Goal: Information Seeking & Learning: Learn about a topic

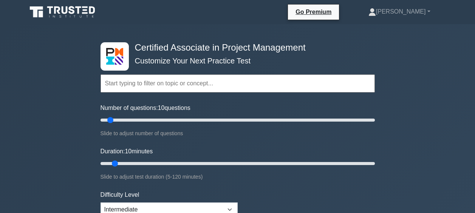
select select "intermediate"
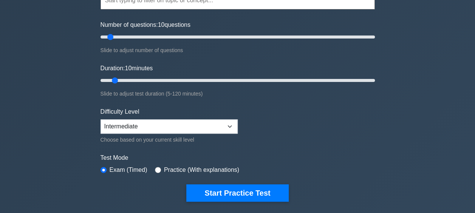
scroll to position [84, 0]
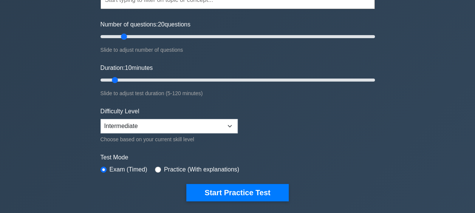
drag, startPoint x: 111, startPoint y: 35, endPoint x: 126, endPoint y: 36, distance: 14.4
type input "20"
click at [126, 36] on input "Number of questions: 20 questions" at bounding box center [238, 36] width 275 height 9
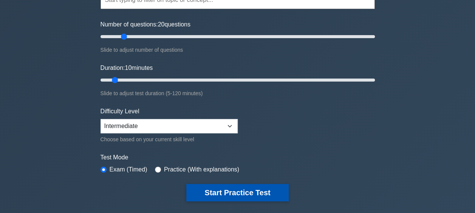
click at [226, 191] on button "Start Practice Test" at bounding box center [237, 192] width 102 height 17
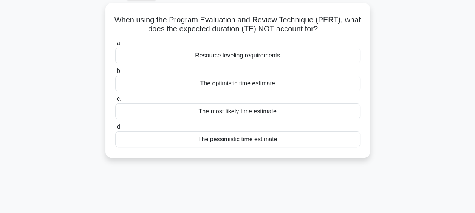
scroll to position [42, 0]
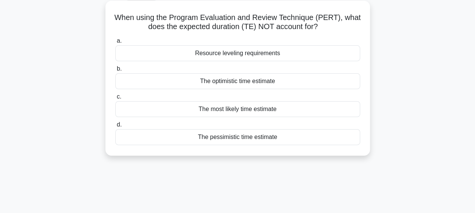
click at [325, 53] on div "Resource leveling requirements" at bounding box center [237, 53] width 245 height 16
click at [115, 44] on input "a. Resource leveling requirements" at bounding box center [115, 41] width 0 height 5
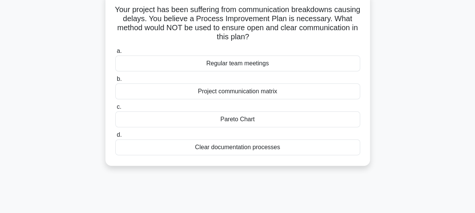
scroll to position [51, 0]
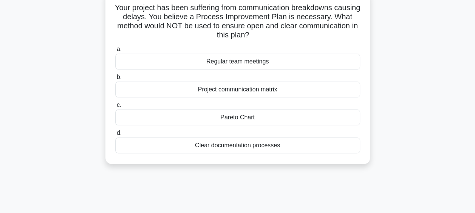
click at [254, 118] on div "Pareto Chart" at bounding box center [237, 118] width 245 height 16
click at [115, 108] on input "c. Pareto Chart" at bounding box center [115, 105] width 0 height 5
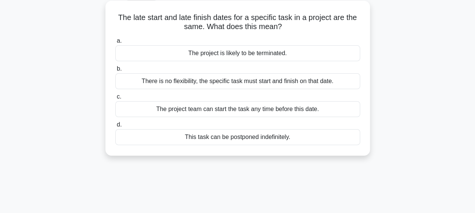
scroll to position [42, 0]
click at [321, 80] on div "There is no flexibility, the specific task must start and finish on that date." at bounding box center [237, 81] width 245 height 16
click at [115, 71] on input "b. There is no flexibility, the specific task must start and finish on that dat…" at bounding box center [115, 68] width 0 height 5
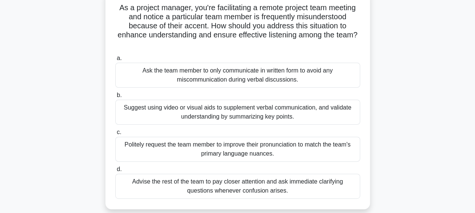
scroll to position [54, 0]
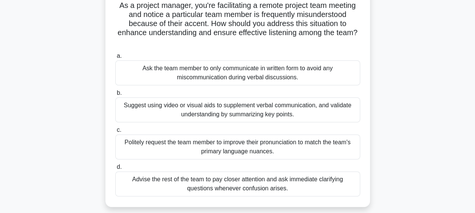
click at [320, 111] on div "Suggest using video or visual aids to supplement verbal communication, and vali…" at bounding box center [237, 110] width 245 height 25
click at [115, 96] on input "b. Suggest using video or visual aids to supplement verbal communication, and v…" at bounding box center [115, 93] width 0 height 5
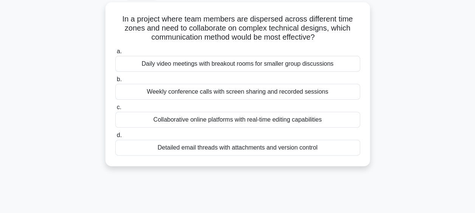
scroll to position [43, 0]
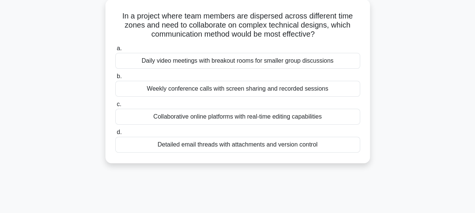
click at [306, 117] on div "Collaborative online platforms with real-time editing capabilities" at bounding box center [237, 117] width 245 height 16
click at [115, 107] on input "c. Collaborative online platforms with real-time editing capabilities" at bounding box center [115, 104] width 0 height 5
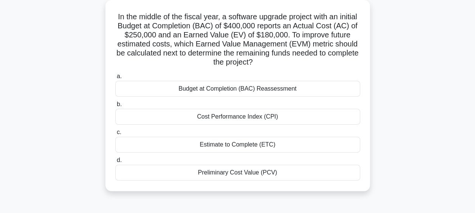
scroll to position [45, 0]
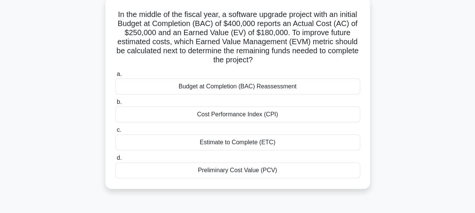
click at [262, 142] on div "Estimate to Complete (ETC)" at bounding box center [237, 143] width 245 height 16
click at [115, 133] on input "c. Estimate to Complete (ETC)" at bounding box center [115, 130] width 0 height 5
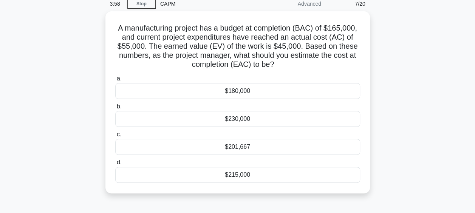
scroll to position [38, 0]
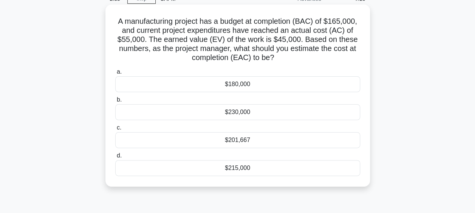
click at [323, 63] on h5 "A manufacturing project has a budget at completion (BAC) of $165,000, and curre…" at bounding box center [238, 40] width 247 height 46
click at [274, 141] on div "$201,667" at bounding box center [237, 140] width 245 height 16
click at [115, 131] on input "c. $201,667" at bounding box center [115, 128] width 0 height 5
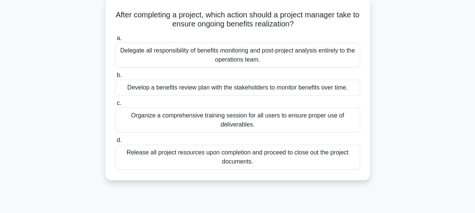
scroll to position [47, 0]
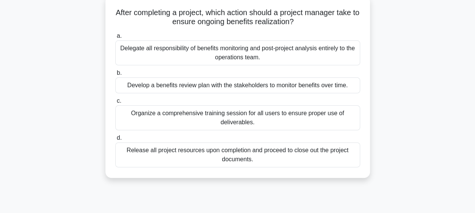
click at [294, 85] on div "Develop a benefits review plan with the stakeholders to monitor benefits over t…" at bounding box center [237, 86] width 245 height 16
click at [115, 76] on input "b. Develop a benefits review plan with the stakeholders to monitor benefits ove…" at bounding box center [115, 73] width 0 height 5
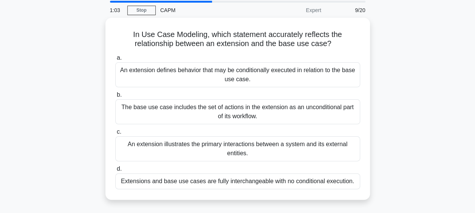
scroll to position [29, 0]
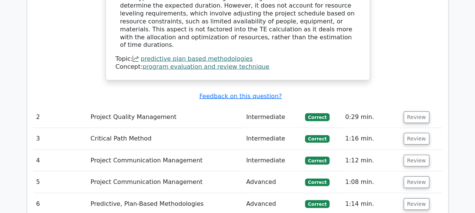
scroll to position [862, 0]
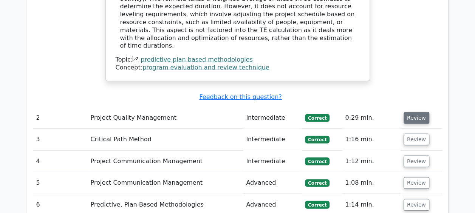
click at [414, 112] on button "Review" at bounding box center [417, 118] width 26 height 12
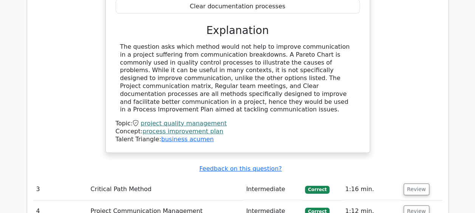
scroll to position [1177, 0]
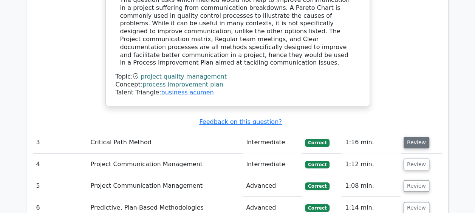
click at [412, 137] on button "Review" at bounding box center [417, 143] width 26 height 12
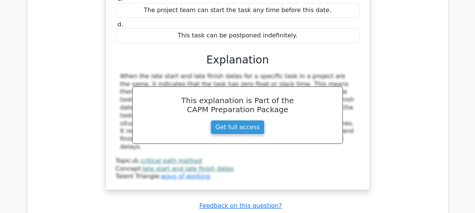
scroll to position [1428, 0]
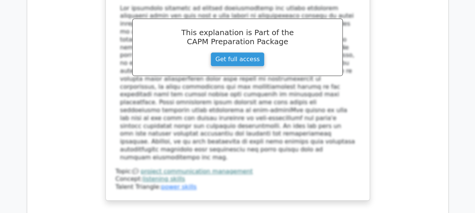
scroll to position [1880, 0]
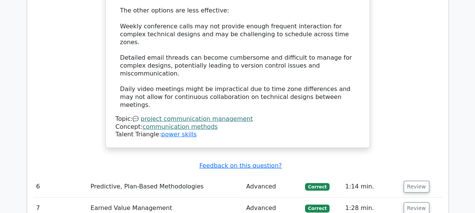
scroll to position [2401, 0]
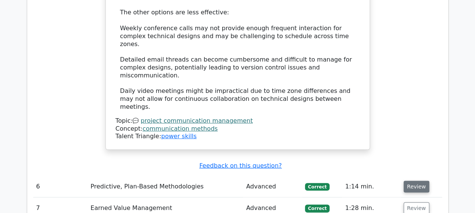
click at [414, 181] on button "Review" at bounding box center [417, 187] width 26 height 12
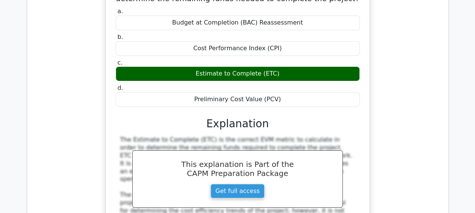
scroll to position [2783, 0]
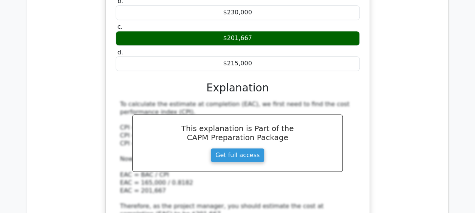
scroll to position [3142, 0]
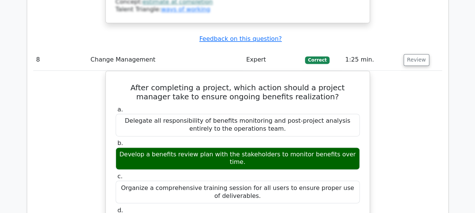
scroll to position [3378, 0]
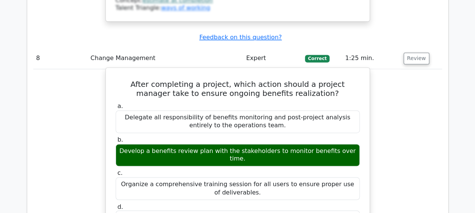
drag, startPoint x: 210, startPoint y: 107, endPoint x: 267, endPoint y: 148, distance: 70.2
drag, startPoint x: 160, startPoint y: 89, endPoint x: 229, endPoint y: 144, distance: 87.8
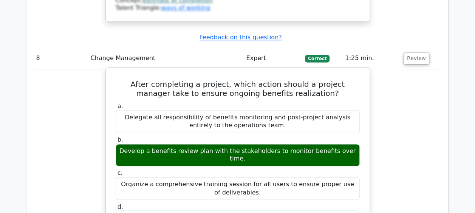
drag, startPoint x: 229, startPoint y: 144, endPoint x: 278, endPoint y: 139, distance: 49.4
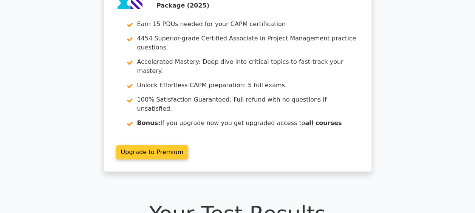
scroll to position [0, 0]
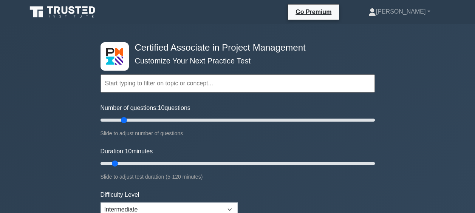
select select "intermediate"
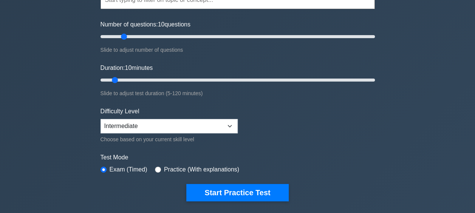
scroll to position [62, 0]
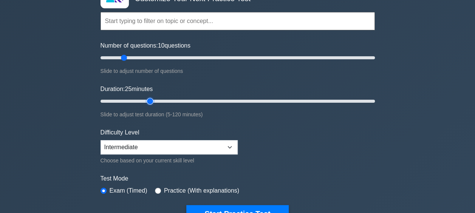
drag, startPoint x: 124, startPoint y: 101, endPoint x: 152, endPoint y: 101, distance: 27.6
type input "25"
click at [152, 101] on input "Duration: 25 minutes" at bounding box center [238, 101] width 275 height 9
type input "20"
drag, startPoint x: 122, startPoint y: 56, endPoint x: 126, endPoint y: 56, distance: 4.2
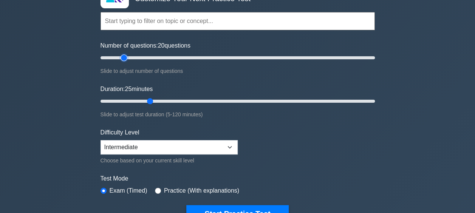
click at [126, 56] on input "Number of questions: 20 questions" at bounding box center [238, 57] width 275 height 9
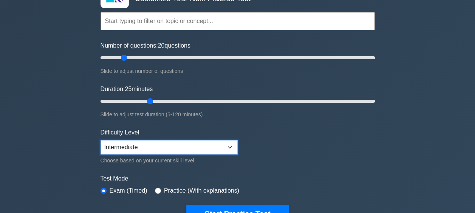
click at [207, 145] on select "Beginner Intermediate Expert" at bounding box center [169, 147] width 137 height 14
click at [213, 148] on select "Beginner Intermediate Expert" at bounding box center [169, 147] width 137 height 14
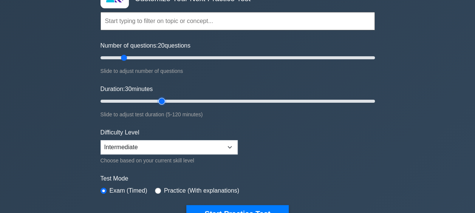
drag, startPoint x: 151, startPoint y: 101, endPoint x: 158, endPoint y: 100, distance: 7.7
type input "30"
click at [158, 100] on input "Duration: 30 minutes" at bounding box center [238, 101] width 275 height 9
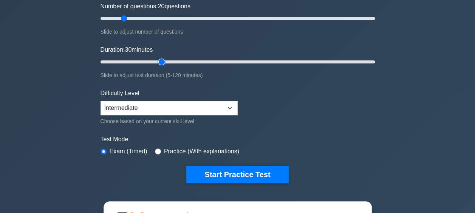
scroll to position [102, 0]
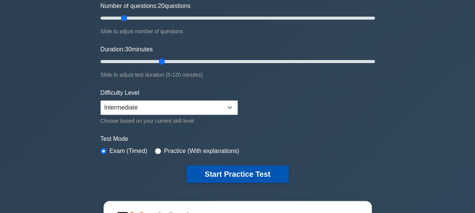
click at [229, 171] on button "Start Practice Test" at bounding box center [237, 174] width 102 height 17
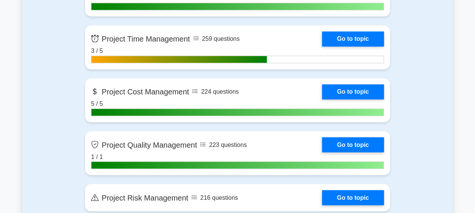
scroll to position [663, 0]
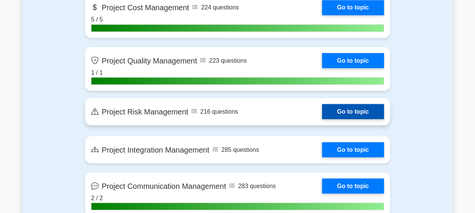
click at [322, 109] on link "Go to topic" at bounding box center [353, 111] width 62 height 15
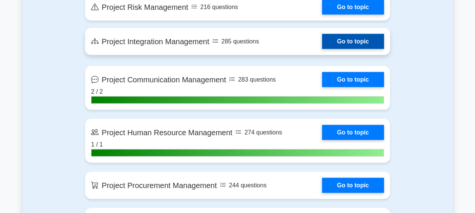
scroll to position [836, 0]
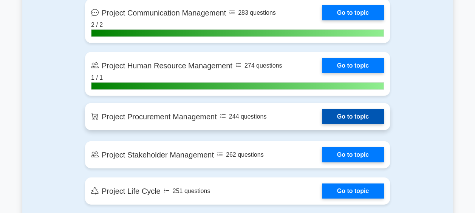
click at [322, 116] on link "Go to topic" at bounding box center [353, 116] width 62 height 15
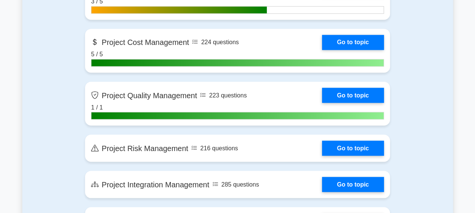
scroll to position [619, 0]
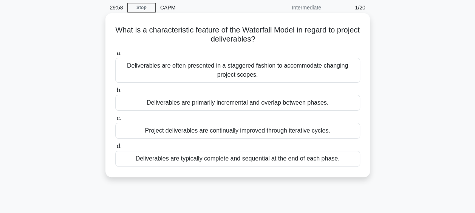
scroll to position [30, 0]
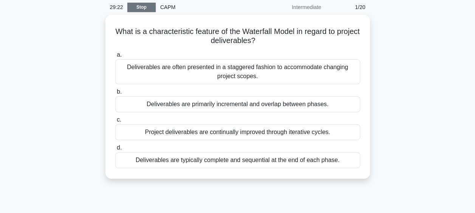
click at [146, 10] on link "Stop" at bounding box center [141, 7] width 28 height 9
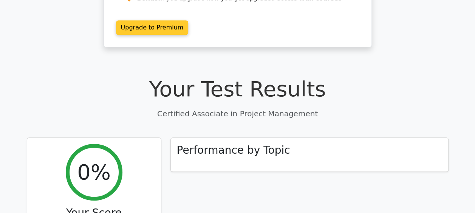
scroll to position [287, 0]
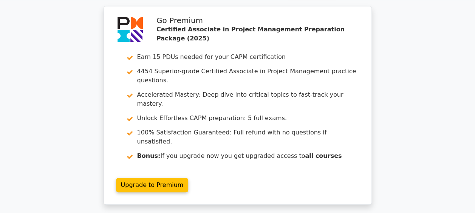
scroll to position [3, 0]
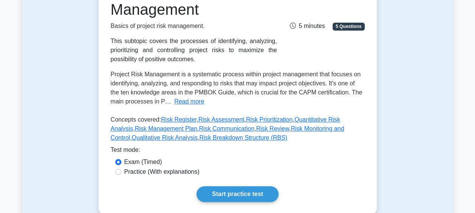
scroll to position [188, 0]
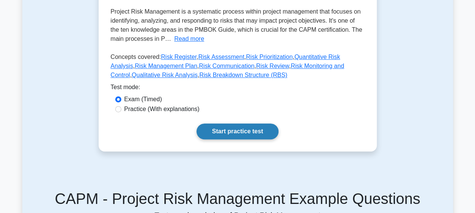
click at [239, 127] on link "Start practice test" at bounding box center [238, 132] width 82 height 16
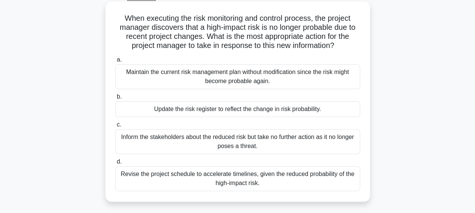
scroll to position [48, 0]
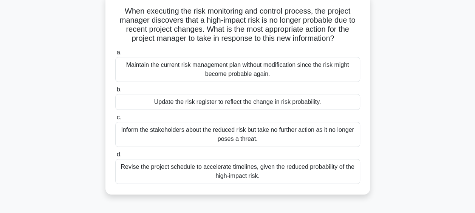
click at [325, 103] on div "Update the risk register to reflect the change in risk probability." at bounding box center [237, 102] width 245 height 16
click at [115, 92] on input "b. Update the risk register to reflect the change in risk probability." at bounding box center [115, 89] width 0 height 5
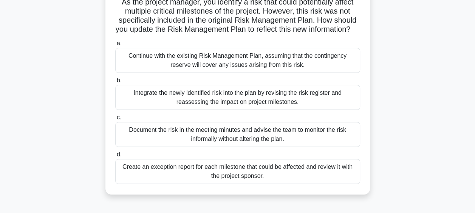
scroll to position [59, 0]
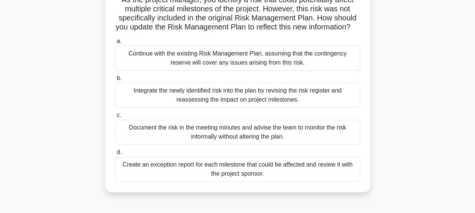
click at [319, 108] on div "Integrate the newly identified risk into the plan by revising the risk register…" at bounding box center [237, 95] width 245 height 25
click at [115, 81] on input "b. Integrate the newly identified risk into the plan by revising the risk regis…" at bounding box center [115, 78] width 0 height 5
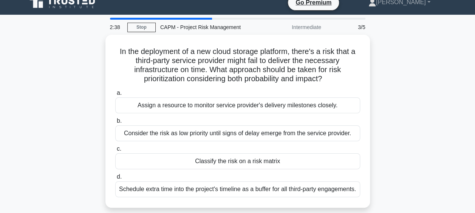
scroll to position [19, 0]
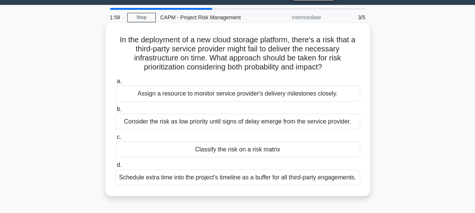
click at [305, 98] on div "Assign a resource to monitor service provider's delivery milestones closely." at bounding box center [237, 94] width 245 height 16
click at [115, 84] on input "a. Assign a resource to monitor service provider's delivery milestones closely." at bounding box center [115, 81] width 0 height 5
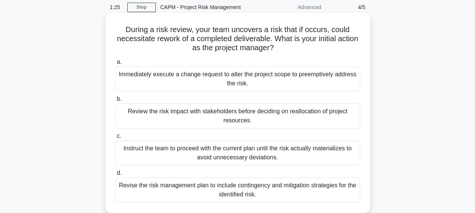
scroll to position [30, 0]
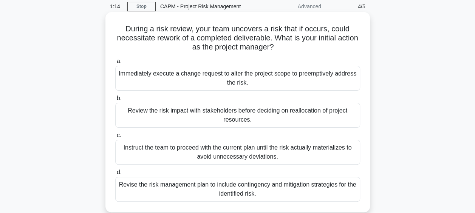
click at [323, 110] on div "Review the risk impact with stakeholders before deciding on reallocation of pro…" at bounding box center [237, 115] width 245 height 25
click at [115, 101] on input "b. Review the risk impact with stakeholders before deciding on reallocation of …" at bounding box center [115, 98] width 0 height 5
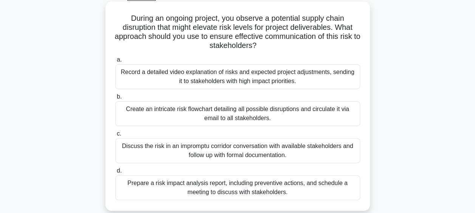
scroll to position [44, 0]
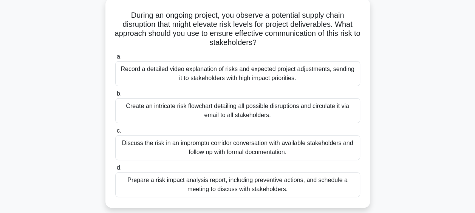
click at [291, 185] on div "Prepare a risk impact analysis report, including preventive actions, and schedu…" at bounding box center [237, 184] width 245 height 25
click at [115, 171] on input "d. Prepare a risk impact analysis report, including preventive actions, and sch…" at bounding box center [115, 168] width 0 height 5
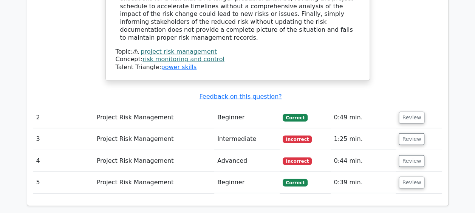
scroll to position [901, 0]
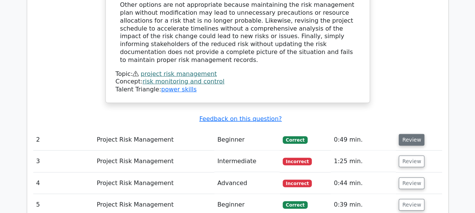
click at [410, 134] on button "Review" at bounding box center [412, 140] width 26 height 12
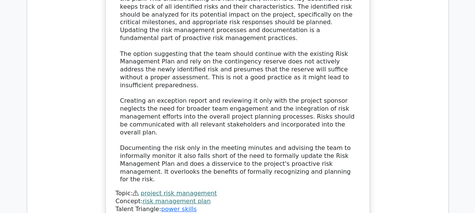
scroll to position [1346, 0]
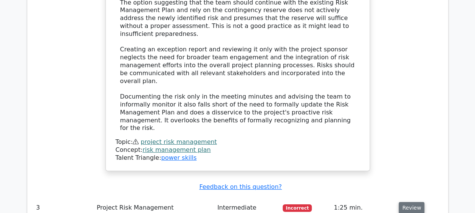
click at [408, 202] on button "Review" at bounding box center [412, 208] width 26 height 12
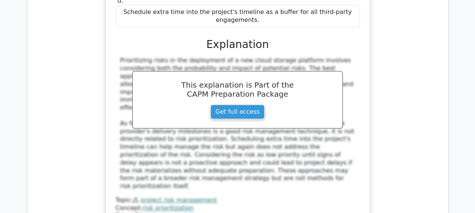
scroll to position [1747, 0]
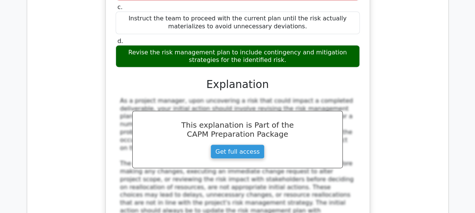
scroll to position [2101, 0]
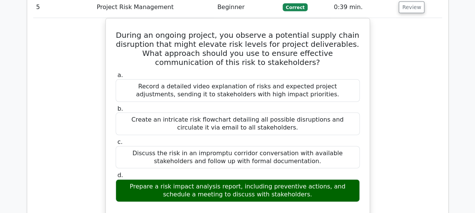
scroll to position [2406, 0]
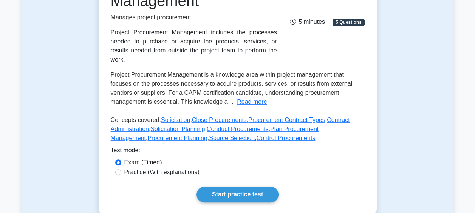
scroll to position [135, 0]
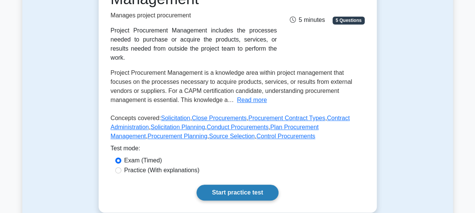
click at [248, 185] on link "Start practice test" at bounding box center [238, 193] width 82 height 16
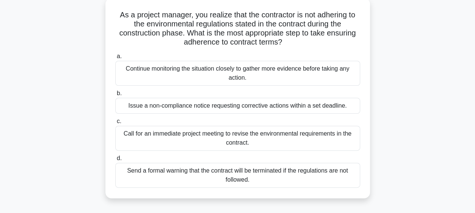
scroll to position [54, 0]
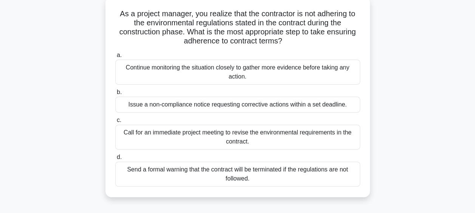
click at [332, 108] on div "Issue a non-compliance notice requesting corrective actions within a set deadli…" at bounding box center [237, 105] width 245 height 16
click at [115, 95] on input "b. Issue a non-compliance notice requesting corrective actions within a set dea…" at bounding box center [115, 92] width 0 height 5
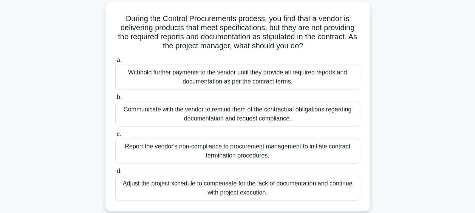
scroll to position [51, 0]
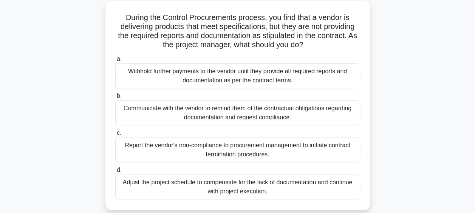
click at [323, 114] on div "Communicate with the vendor to remind them of the contractual obligations regar…" at bounding box center [237, 113] width 245 height 25
click at [115, 99] on input "b. Communicate with the vendor to remind them of the contractual obligations re…" at bounding box center [115, 96] width 0 height 5
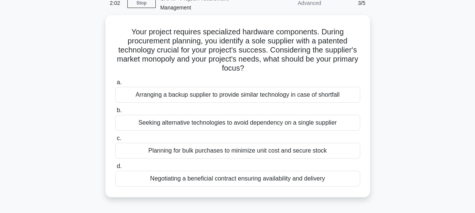
scroll to position [47, 0]
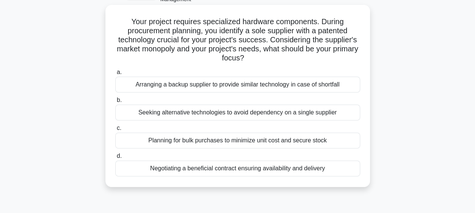
click at [327, 140] on div "Planning for bulk purchases to minimize unit cost and secure stock" at bounding box center [237, 141] width 245 height 16
click at [115, 131] on input "c. Planning for bulk purchases to minimize unit cost and secure stock" at bounding box center [115, 128] width 0 height 5
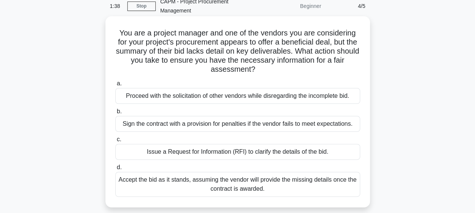
scroll to position [43, 0]
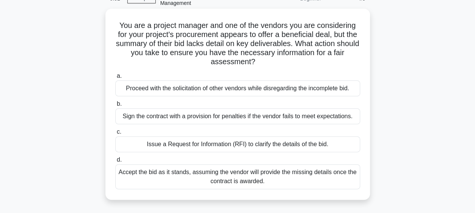
click at [330, 144] on div "Issue a Request for Information (RFI) to clarify the details of the bid." at bounding box center [237, 145] width 245 height 16
click at [115, 135] on input "c. Issue a Request for Information (RFI) to clarify the details of the bid." at bounding box center [115, 132] width 0 height 5
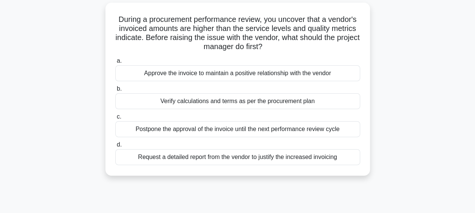
scroll to position [51, 0]
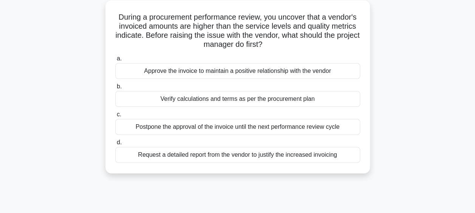
click at [364, 113] on div "c. Postpone the approval of the invoice until the next performance review cycle" at bounding box center [238, 122] width 254 height 25
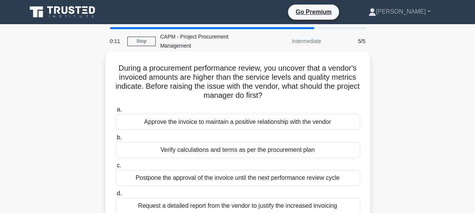
scroll to position [22, 0]
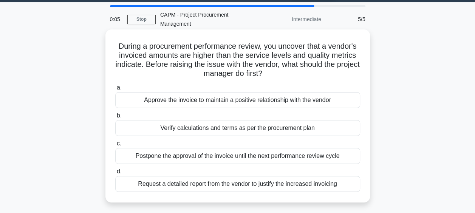
click at [306, 129] on div "Verify calculations and terms as per the procurement plan" at bounding box center [237, 128] width 245 height 16
click at [115, 118] on input "b. Verify calculations and terms as per the procurement plan" at bounding box center [115, 115] width 0 height 5
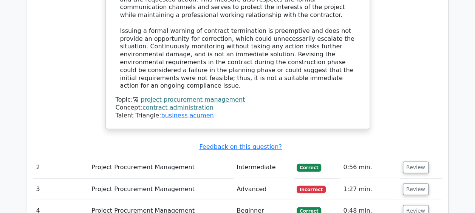
scroll to position [880, 0]
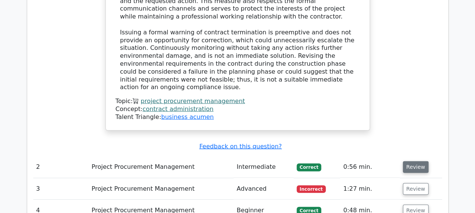
click at [416, 162] on button "Review" at bounding box center [416, 168] width 26 height 12
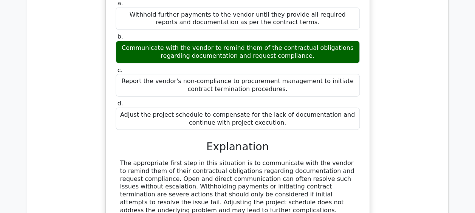
scroll to position [1113, 0]
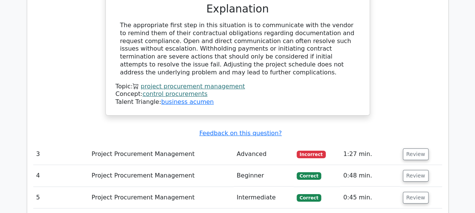
scroll to position [1249, 0]
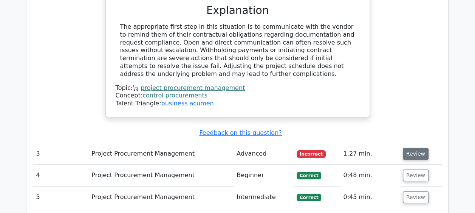
click at [420, 148] on button "Review" at bounding box center [416, 154] width 26 height 12
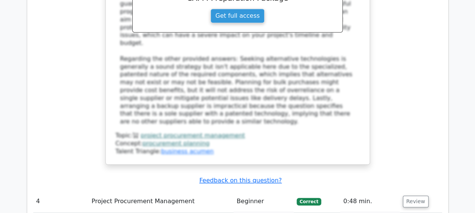
scroll to position [1652, 0]
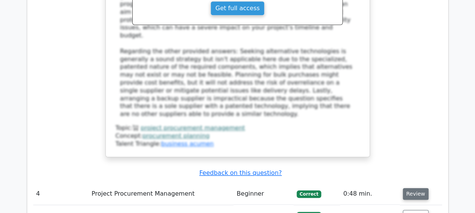
click at [415, 188] on button "Review" at bounding box center [416, 194] width 26 height 12
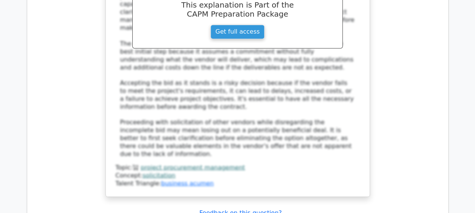
scroll to position [2095, 0]
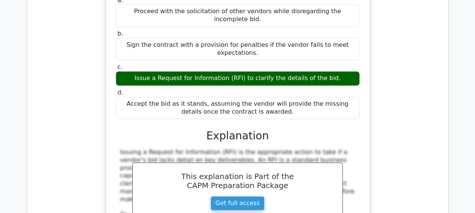
scroll to position [1921, 0]
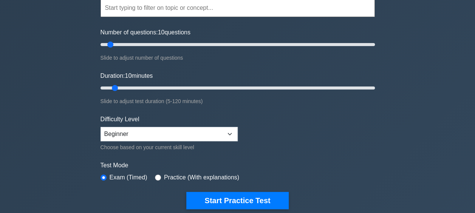
scroll to position [61, 0]
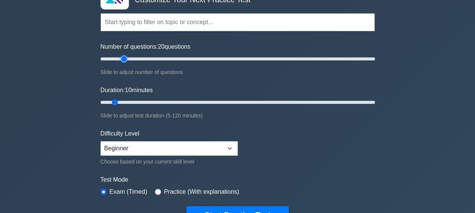
drag, startPoint x: 109, startPoint y: 56, endPoint x: 126, endPoint y: 56, distance: 17.4
type input "20"
click at [126, 56] on input "Number of questions: 20 questions" at bounding box center [238, 58] width 275 height 9
drag, startPoint x: 115, startPoint y: 99, endPoint x: 164, endPoint y: 100, distance: 48.8
type input "30"
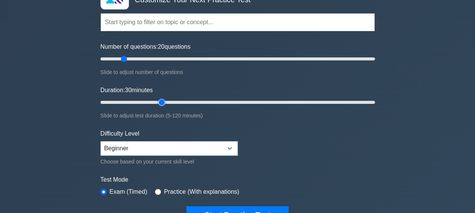
click at [164, 100] on input "Duration: 30 minutes" at bounding box center [238, 102] width 275 height 9
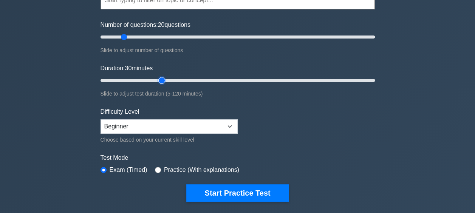
click at [158, 77] on input "Duration: 30 minutes" at bounding box center [238, 80] width 275 height 9
click at [265, 112] on form "Topics Project Scope Management Project Time Management Project Cost Management…" at bounding box center [238, 85] width 275 height 234
click at [224, 132] on select "Beginner Intermediate Expert" at bounding box center [169, 127] width 137 height 14
select select "intermediate"
click at [101, 120] on select "Beginner Intermediate Expert" at bounding box center [169, 127] width 137 height 14
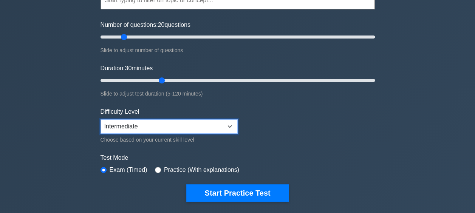
scroll to position [123, 0]
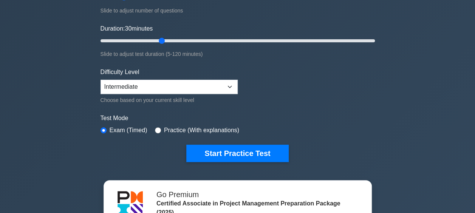
click at [173, 131] on label "Practice (With explanations)" at bounding box center [201, 130] width 75 height 9
click at [155, 132] on div "Practice (With explanations)" at bounding box center [197, 130] width 84 height 9
click at [157, 129] on input "radio" at bounding box center [158, 130] width 6 height 6
radio input "true"
click at [103, 127] on input "radio" at bounding box center [104, 130] width 6 height 6
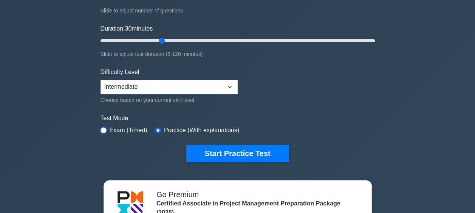
radio input "true"
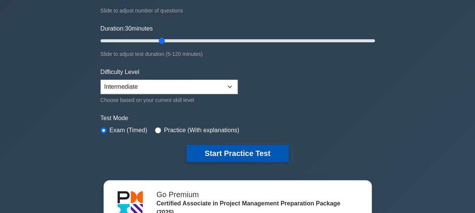
click at [213, 150] on button "Start Practice Test" at bounding box center [237, 153] width 102 height 17
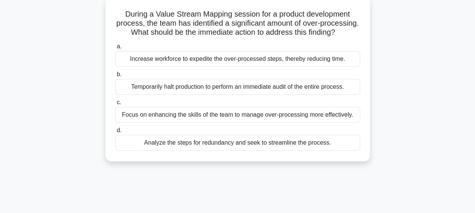
scroll to position [46, 0]
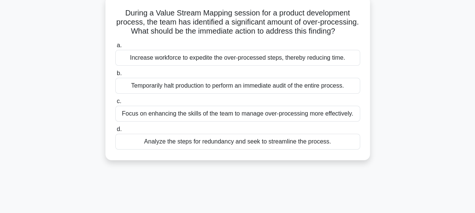
click at [362, 140] on div "d. Analyze the steps for redundancy and seek to streamline the process." at bounding box center [238, 137] width 254 height 25
click at [325, 148] on div "Analyze the steps for redundancy and seek to streamline the process." at bounding box center [237, 142] width 245 height 16
click at [115, 132] on input "d. Analyze the steps for redundancy and seek to streamline the process." at bounding box center [115, 129] width 0 height 5
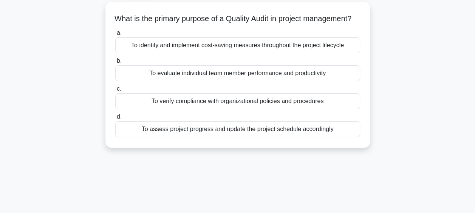
scroll to position [43, 0]
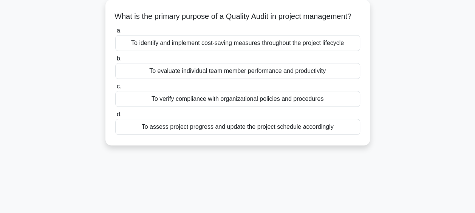
click at [367, 68] on div "What is the primary purpose of a Quality Audit in project management? .spinner_…" at bounding box center [238, 73] width 265 height 146
click at [322, 107] on div "To verify compliance with organizational policies and procedures" at bounding box center [237, 99] width 245 height 16
click at [115, 89] on input "c. To verify compliance with organizational policies and procedures" at bounding box center [115, 86] width 0 height 5
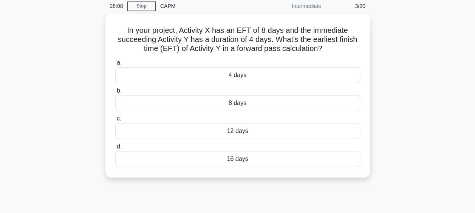
scroll to position [32, 0]
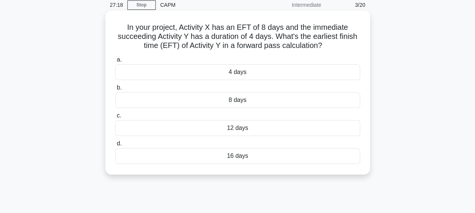
click at [263, 131] on div "12 days" at bounding box center [237, 128] width 245 height 16
click at [115, 118] on input "c. 12 days" at bounding box center [115, 115] width 0 height 5
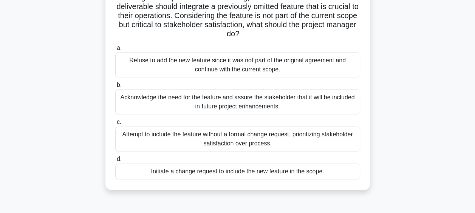
scroll to position [62, 0]
click at [320, 171] on div "Initiate a change request to include the new feature in the scope." at bounding box center [237, 171] width 245 height 16
click at [115, 162] on input "d. Initiate a change request to include the new feature in the scope." at bounding box center [115, 159] width 0 height 5
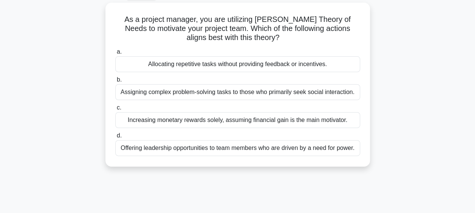
scroll to position [42, 0]
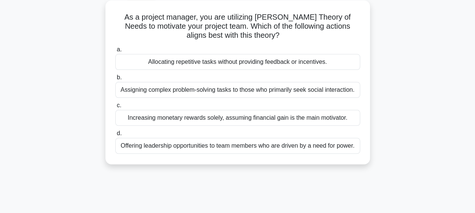
click at [331, 161] on div "As a project manager, you are utilizing [PERSON_NAME] Theory of Needs to motiva…" at bounding box center [238, 82] width 259 height 158
click at [306, 146] on div "Offering leadership opportunities to team members who are driven by a need for …" at bounding box center [237, 146] width 245 height 16
click at [115, 136] on input "d. Offering leadership opportunities to team members who are driven by a need f…" at bounding box center [115, 133] width 0 height 5
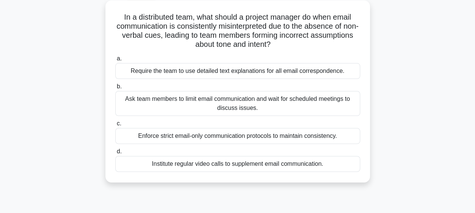
click at [287, 163] on div "Institute regular video calls to supplement email communication." at bounding box center [237, 164] width 245 height 16
click at [115, 154] on input "d. Institute regular video calls to supplement email communication." at bounding box center [115, 151] width 0 height 5
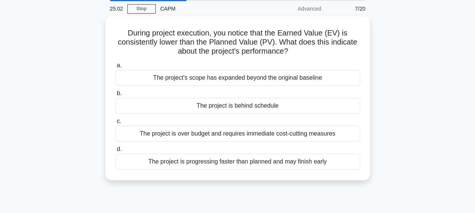
scroll to position [29, 0]
click at [404, 112] on div "During project execution, you notice that the Earned Value (EV) is consistently…" at bounding box center [237, 102] width 431 height 173
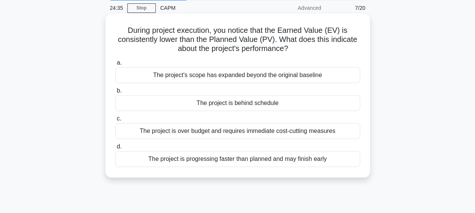
click at [320, 104] on div "The project is behind schedule" at bounding box center [237, 103] width 245 height 16
click at [115, 93] on input "b. The project is behind schedule" at bounding box center [115, 91] width 0 height 5
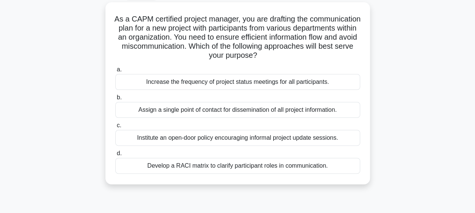
scroll to position [42, 0]
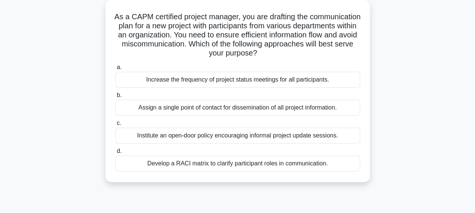
click at [322, 79] on div "Increase the frequency of project status meetings for all participants." at bounding box center [237, 80] width 245 height 16
click at [115, 70] on input "a. Increase the frequency of project status meetings for all participants." at bounding box center [115, 67] width 0 height 5
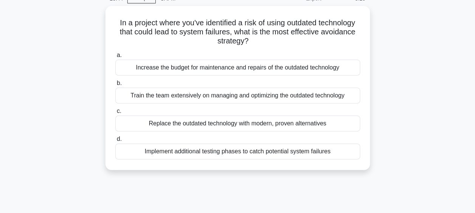
scroll to position [40, 0]
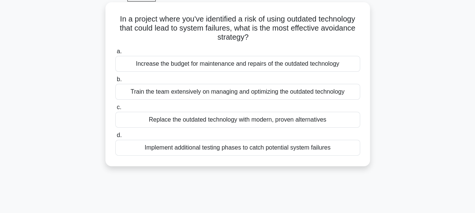
click at [315, 118] on div "Replace the outdated technology with modern, proven alternatives" at bounding box center [237, 120] width 245 height 16
click at [115, 110] on input "c. Replace the outdated technology with modern, proven alternatives" at bounding box center [115, 107] width 0 height 5
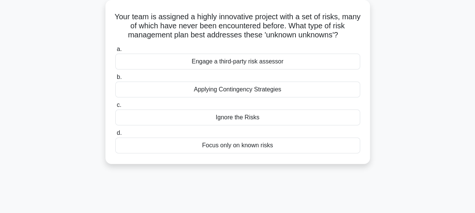
scroll to position [45, 0]
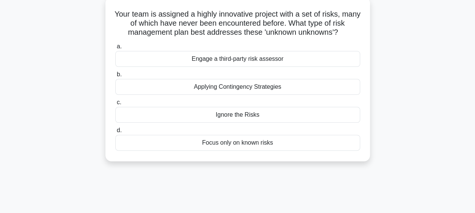
click at [308, 89] on div "Applying Contingency Strategies" at bounding box center [237, 87] width 245 height 16
click at [115, 77] on input "b. Applying Contingency Strategies" at bounding box center [115, 74] width 0 height 5
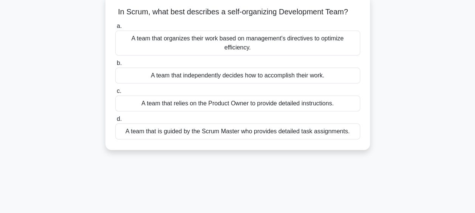
scroll to position [48, 0]
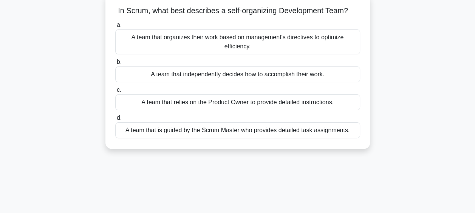
click at [301, 73] on div "A team that independently decides how to accomplish their work." at bounding box center [237, 75] width 245 height 16
click at [115, 65] on input "b. A team that independently decides how to accomplish their work." at bounding box center [115, 62] width 0 height 5
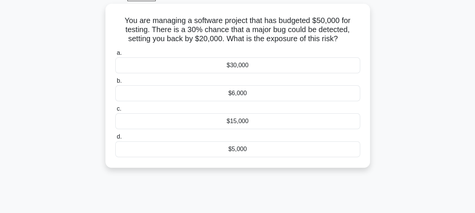
scroll to position [45, 0]
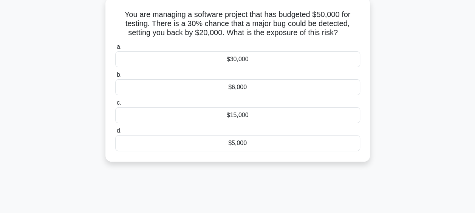
click at [270, 88] on div "$6,000" at bounding box center [237, 87] width 245 height 16
click at [115, 78] on input "b. $6,000" at bounding box center [115, 75] width 0 height 5
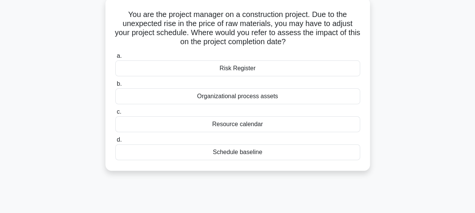
click at [284, 72] on div "Risk Register" at bounding box center [237, 69] width 245 height 16
click at [115, 59] on input "a. Risk Register" at bounding box center [115, 56] width 0 height 5
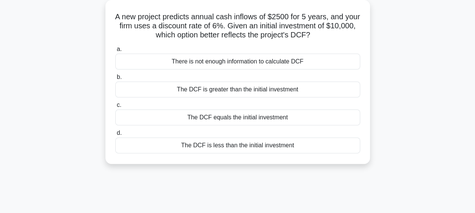
scroll to position [45, 0]
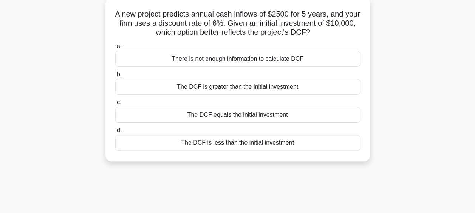
click at [267, 59] on div "There is not enough information to calculate DCF" at bounding box center [237, 59] width 245 height 16
click at [115, 49] on input "a. There is not enough information to calculate DCF" at bounding box center [115, 46] width 0 height 5
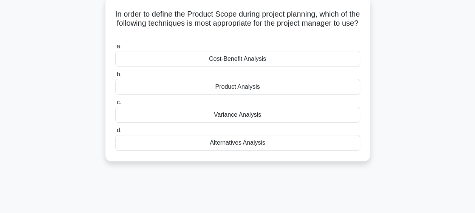
scroll to position [48, 0]
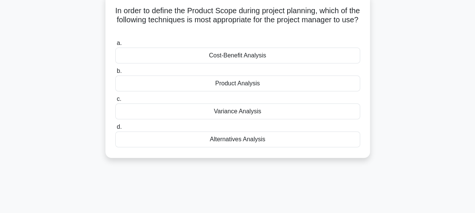
click at [295, 86] on div "Product Analysis" at bounding box center [237, 84] width 245 height 16
click at [115, 74] on input "b. Product Analysis" at bounding box center [115, 71] width 0 height 5
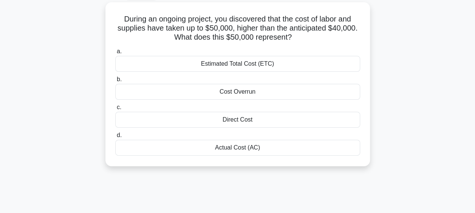
scroll to position [42, 0]
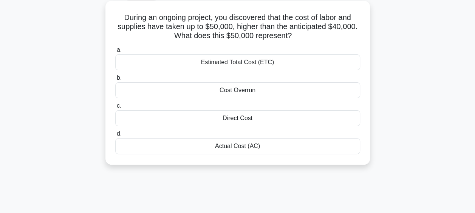
click at [301, 119] on div "Direct Cost" at bounding box center [237, 118] width 245 height 16
click at [115, 109] on input "c. Direct Cost" at bounding box center [115, 106] width 0 height 5
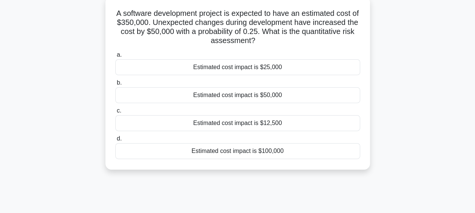
scroll to position [48, 0]
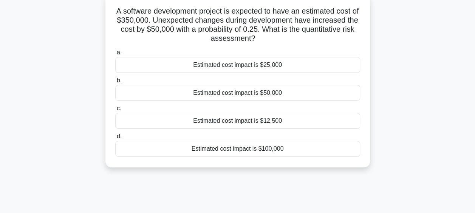
click at [286, 120] on div "Estimated cost impact is $12,500" at bounding box center [237, 121] width 245 height 16
click at [115, 111] on input "c. Estimated cost impact is $12,500" at bounding box center [115, 108] width 0 height 5
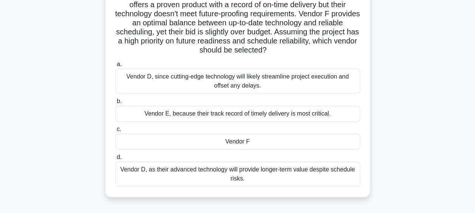
scroll to position [92, 0]
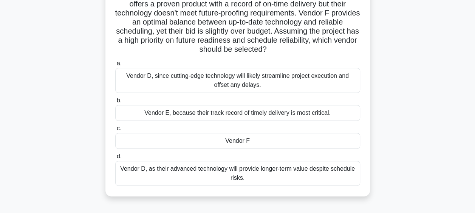
click at [305, 143] on div "Vendor F" at bounding box center [237, 141] width 245 height 16
click at [115, 131] on input "c. Vendor F" at bounding box center [115, 128] width 0 height 5
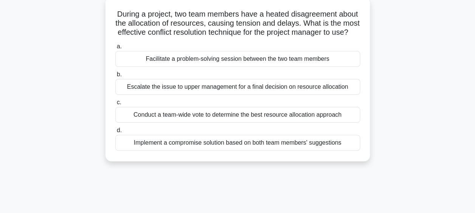
scroll to position [47, 0]
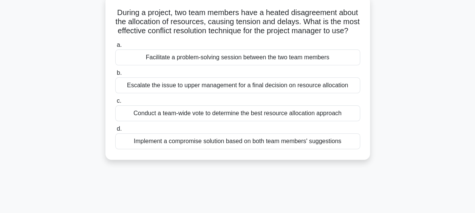
click at [315, 65] on div "Facilitate a problem-solving session between the two team members" at bounding box center [237, 58] width 245 height 16
click at [115, 48] on input "a. Facilitate a problem-solving session between the two team members" at bounding box center [115, 45] width 0 height 5
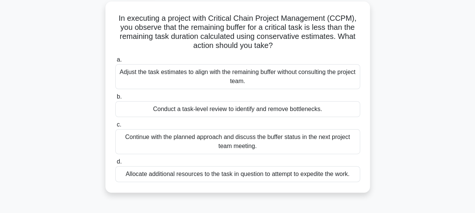
scroll to position [43, 0]
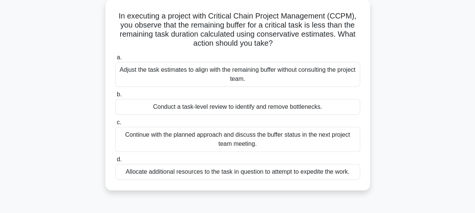
click at [322, 111] on div "Conduct a task-level review to identify and remove bottlenecks." at bounding box center [237, 107] width 245 height 16
click at [115, 97] on input "b. Conduct a task-level review to identify and remove bottlenecks." at bounding box center [115, 94] width 0 height 5
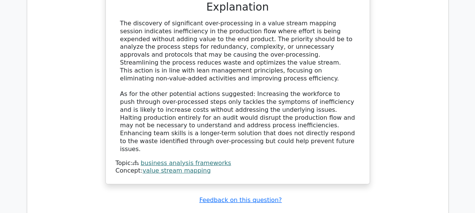
scroll to position [1098, 0]
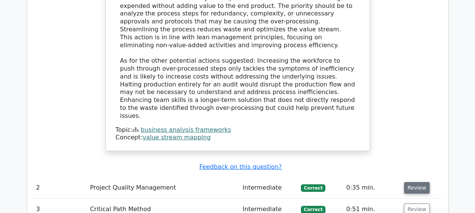
click at [417, 182] on button "Review" at bounding box center [417, 188] width 26 height 12
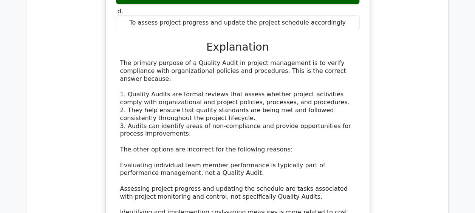
scroll to position [1499, 0]
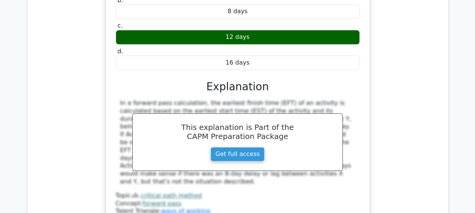
scroll to position [1827, 0]
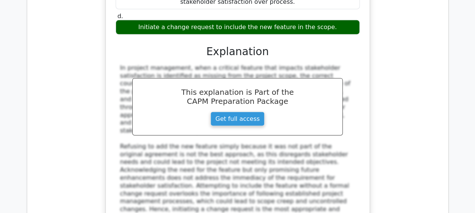
scroll to position [2252, 0]
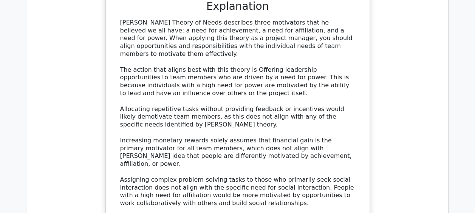
scroll to position [2737, 0]
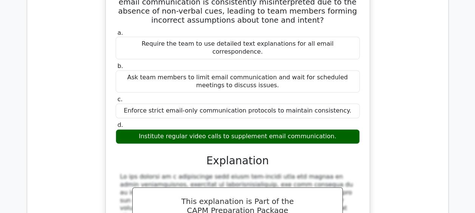
scroll to position [3056, 0]
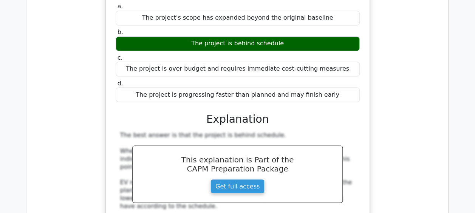
scroll to position [3491, 0]
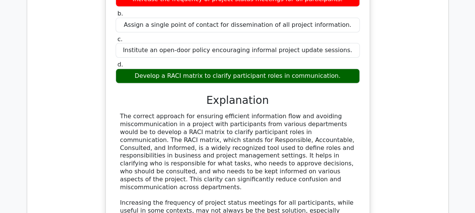
scroll to position [3969, 0]
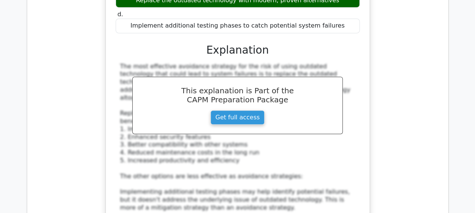
scroll to position [4458, 0]
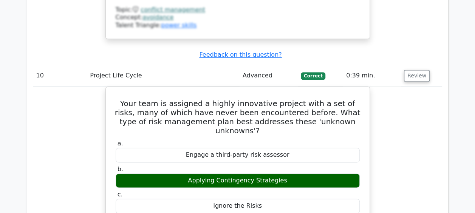
scroll to position [4782, 0]
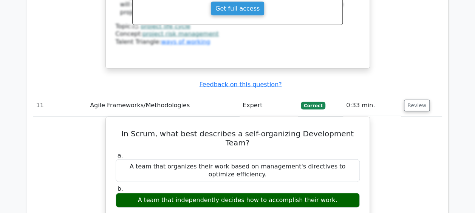
scroll to position [5097, 0]
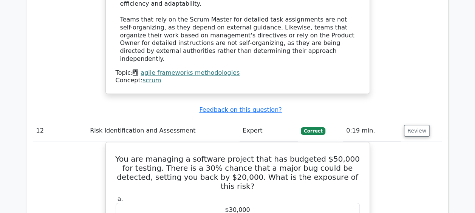
scroll to position [5426, 0]
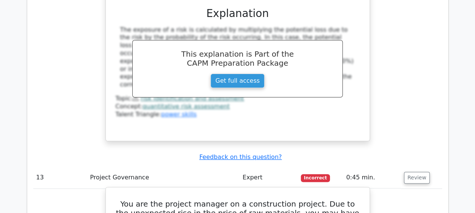
scroll to position [5792, 0]
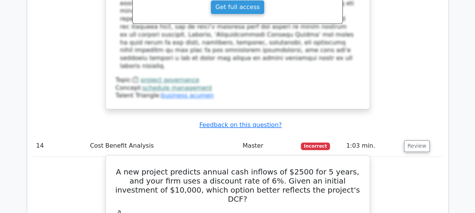
scroll to position [6141, 0]
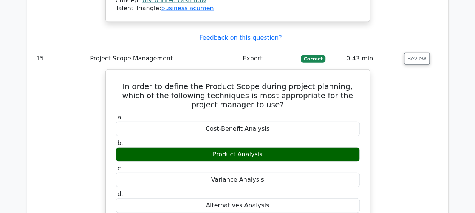
scroll to position [6568, 0]
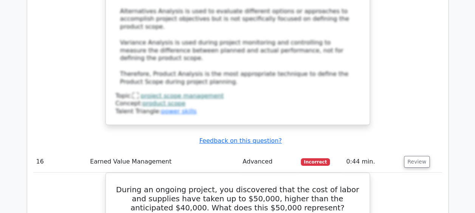
scroll to position [6906, 0]
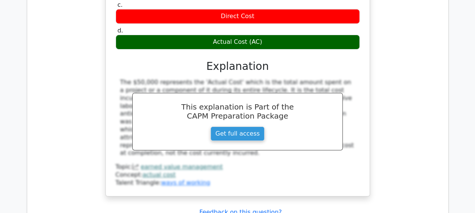
scroll to position [7189, 0]
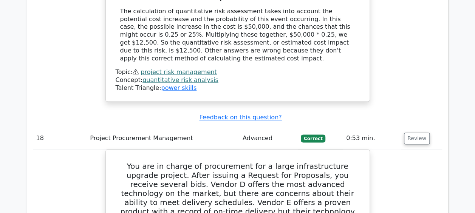
scroll to position [7659, 0]
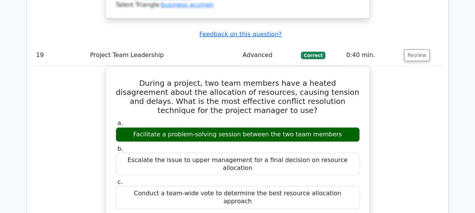
scroll to position [8182, 0]
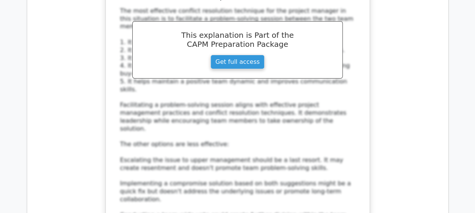
scroll to position [8443, 0]
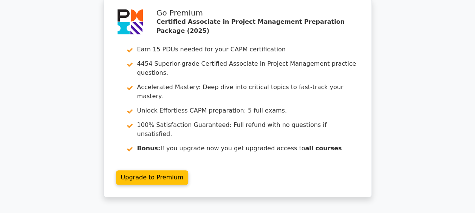
scroll to position [0, 0]
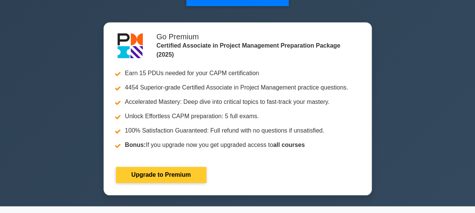
scroll to position [298, 0]
